Goal: Task Accomplishment & Management: Complete application form

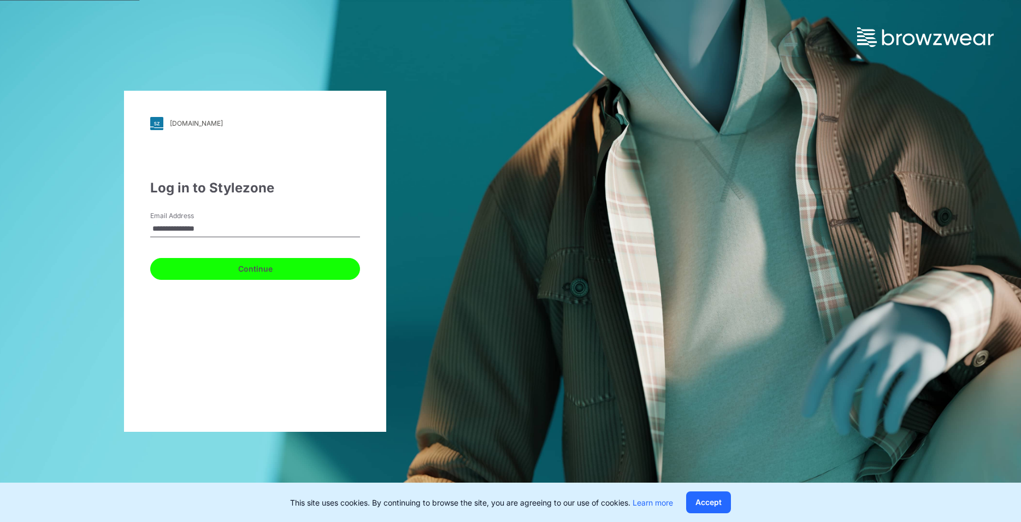
click at [256, 269] on button "Continue" at bounding box center [255, 269] width 210 height 22
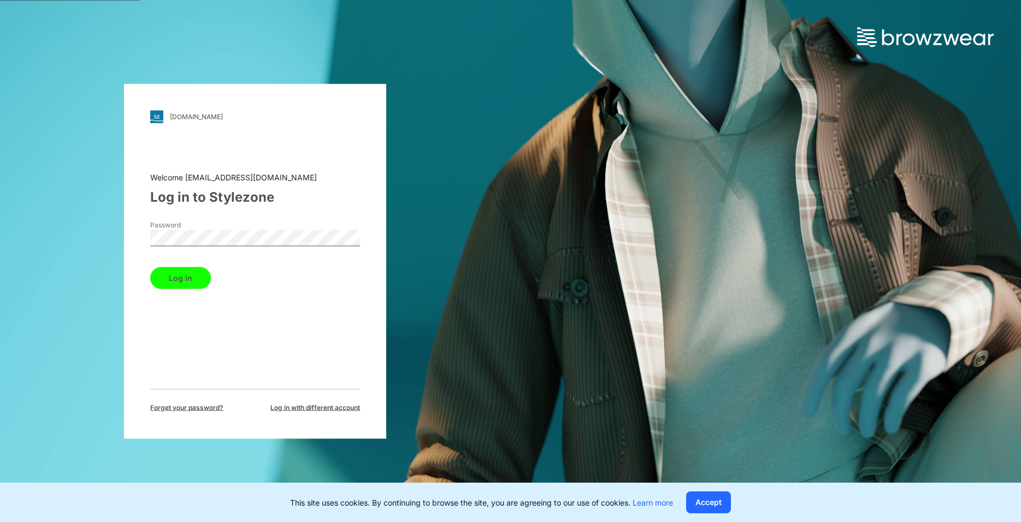
click at [188, 273] on button "Log in" at bounding box center [180, 278] width 61 height 22
click at [183, 279] on button "Log in" at bounding box center [180, 278] width 61 height 22
click at [184, 273] on button "Log in" at bounding box center [180, 278] width 61 height 22
click at [167, 330] on div "Welcome rajithb@star.lk Log in to Stylezone Password Log in Forget your passwor…" at bounding box center [255, 291] width 210 height 241
click at [186, 284] on button "Log in" at bounding box center [180, 278] width 61 height 22
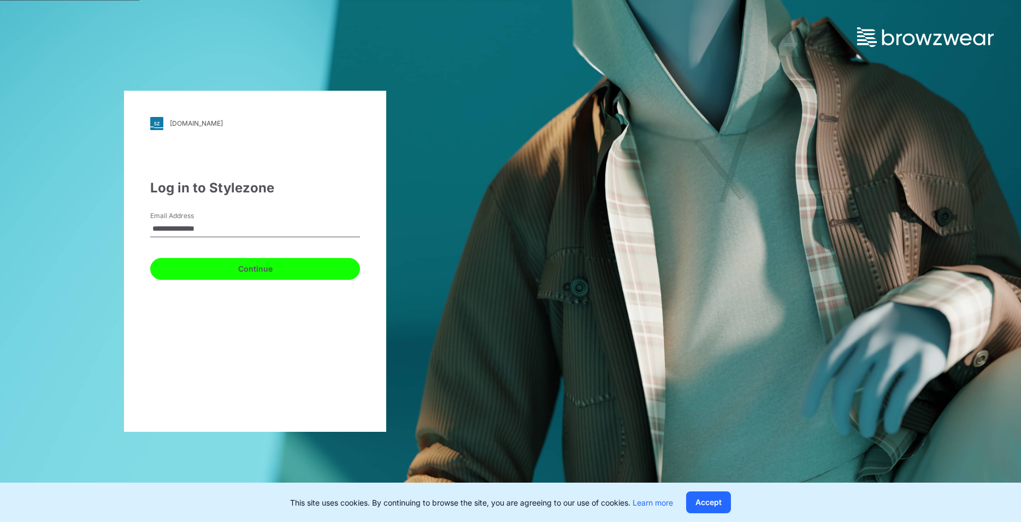
click at [247, 275] on button "Continue" at bounding box center [255, 269] width 210 height 22
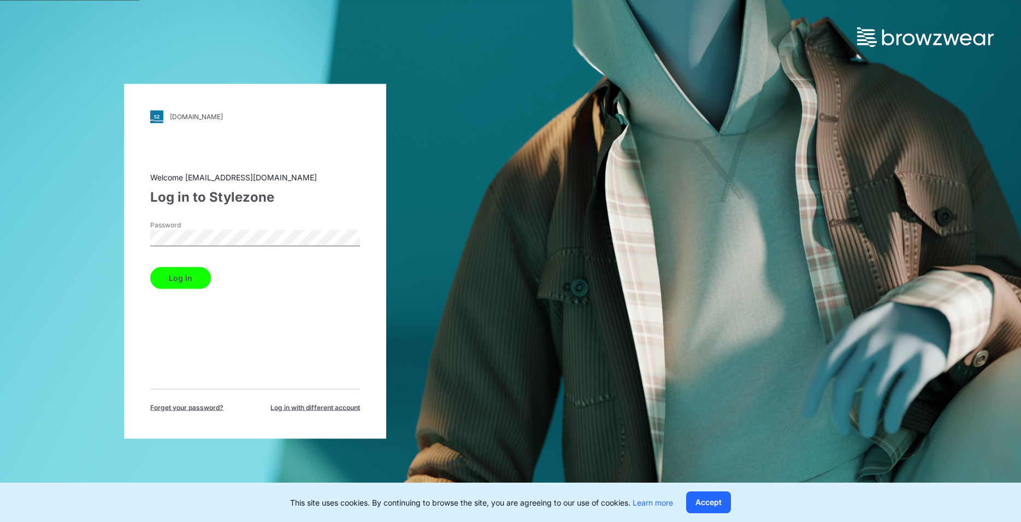
click at [187, 279] on button "Log in" at bounding box center [180, 278] width 61 height 22
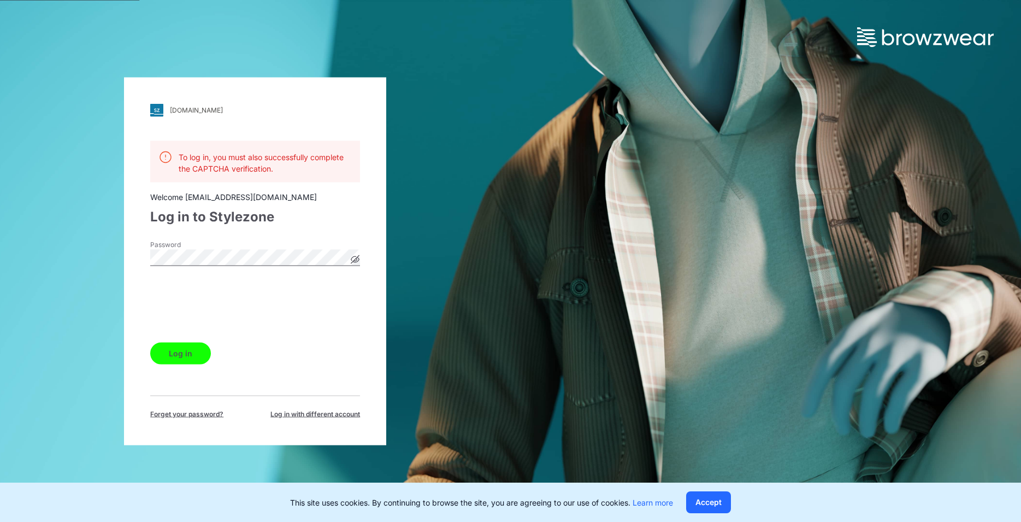
click at [195, 358] on button "Log in" at bounding box center [180, 353] width 61 height 22
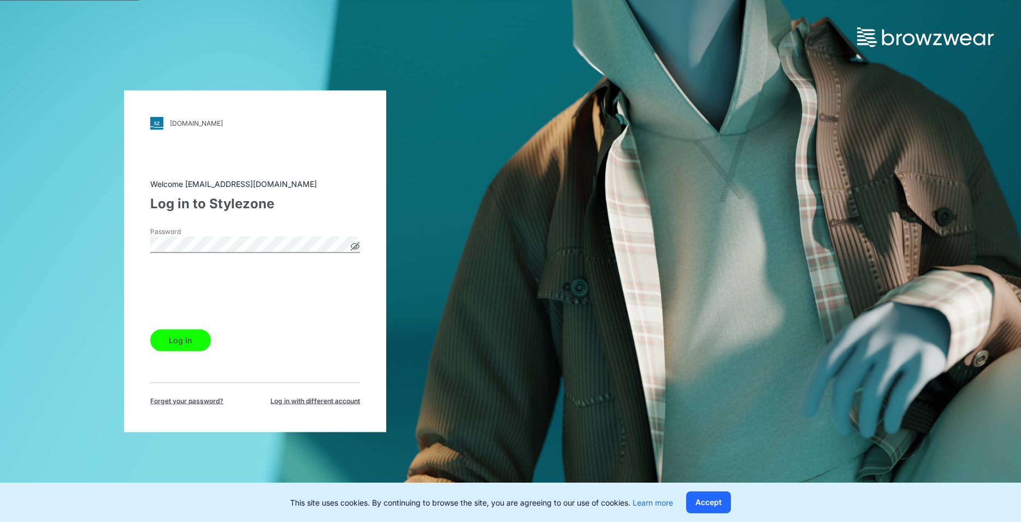
click at [173, 342] on button "Log in" at bounding box center [180, 340] width 61 height 22
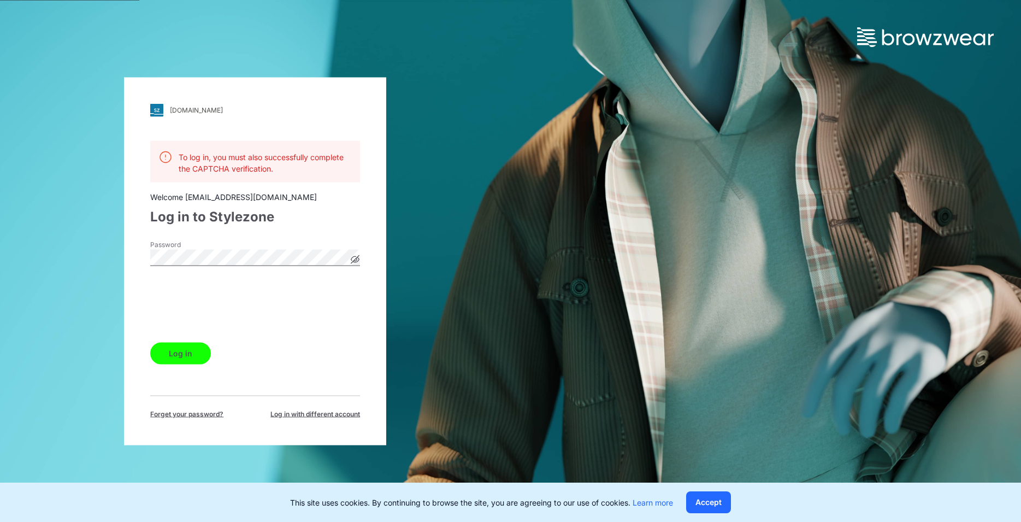
click at [354, 261] on icon at bounding box center [355, 259] width 3 height 3
click at [306, 414] on span "Log in with different account" at bounding box center [315, 414] width 90 height 10
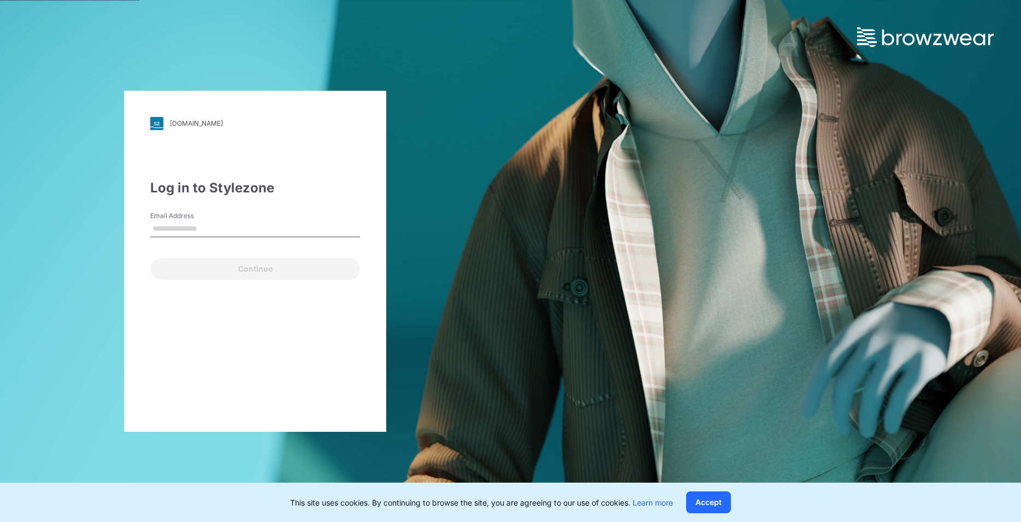
click at [205, 224] on input "Email Address" at bounding box center [255, 229] width 210 height 16
type input "**********"
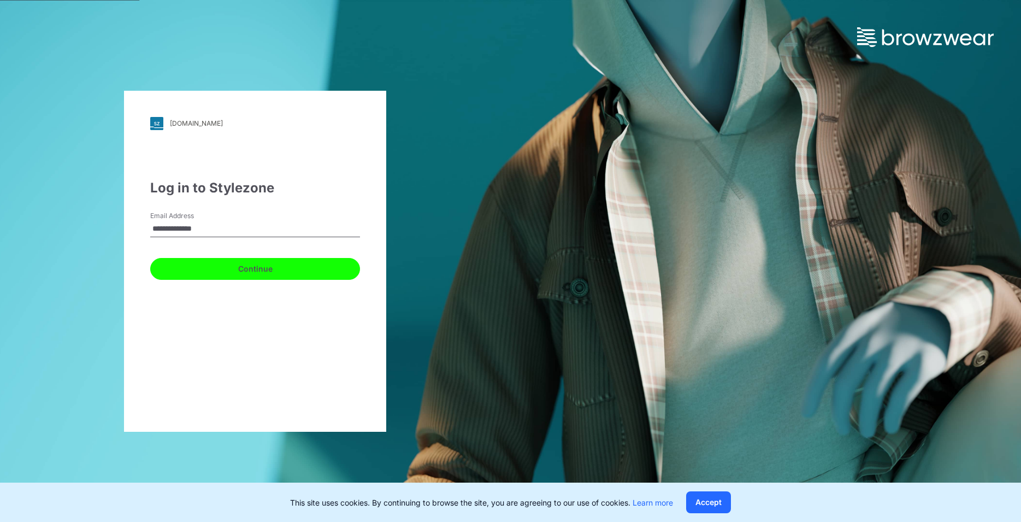
click at [226, 269] on button "Continue" at bounding box center [255, 269] width 210 height 22
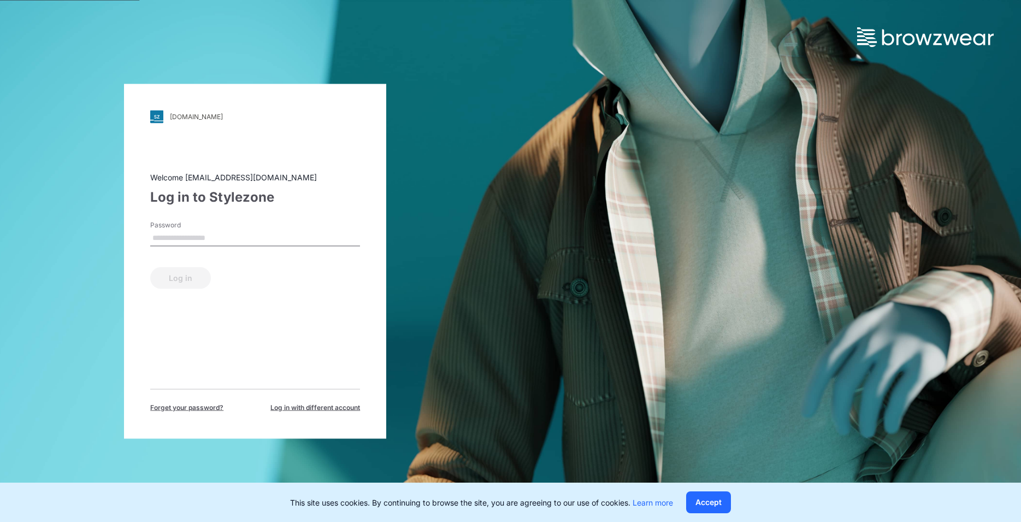
click at [199, 238] on input "Password" at bounding box center [255, 237] width 210 height 16
click at [209, 235] on input "Password" at bounding box center [255, 237] width 210 height 16
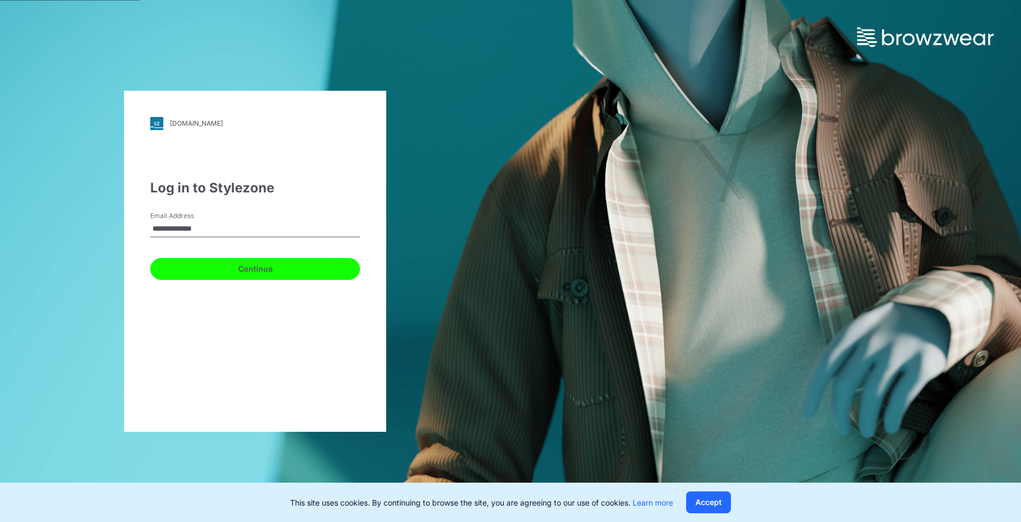
click at [256, 268] on button "Continue" at bounding box center [255, 269] width 210 height 22
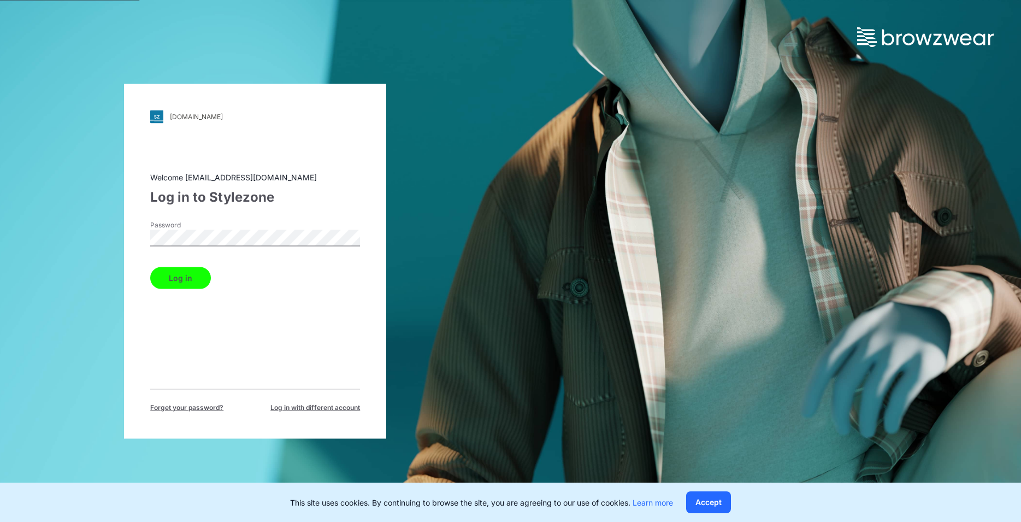
click at [186, 277] on button "Log in" at bounding box center [180, 278] width 61 height 22
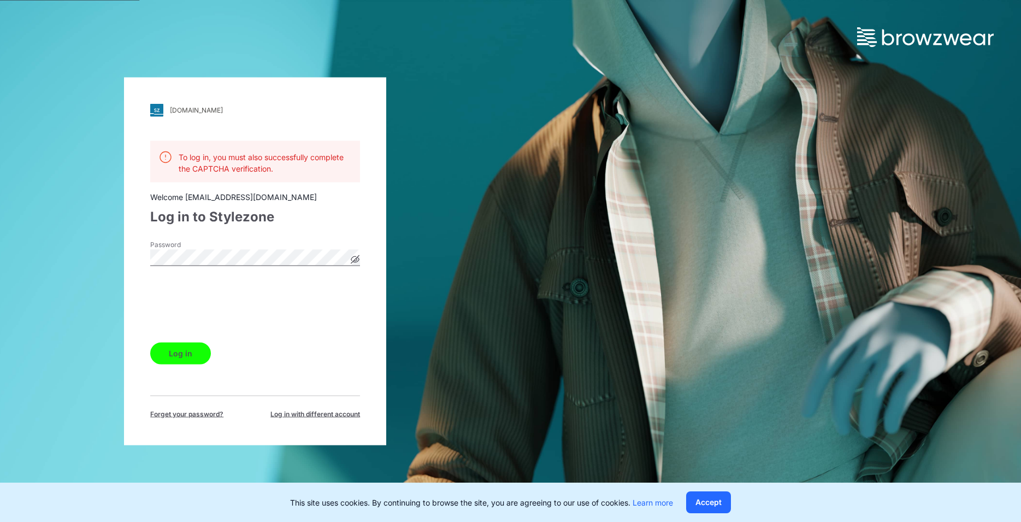
click at [165, 355] on button "Log in" at bounding box center [180, 353] width 61 height 22
